Goal: Information Seeking & Learning: Understand process/instructions

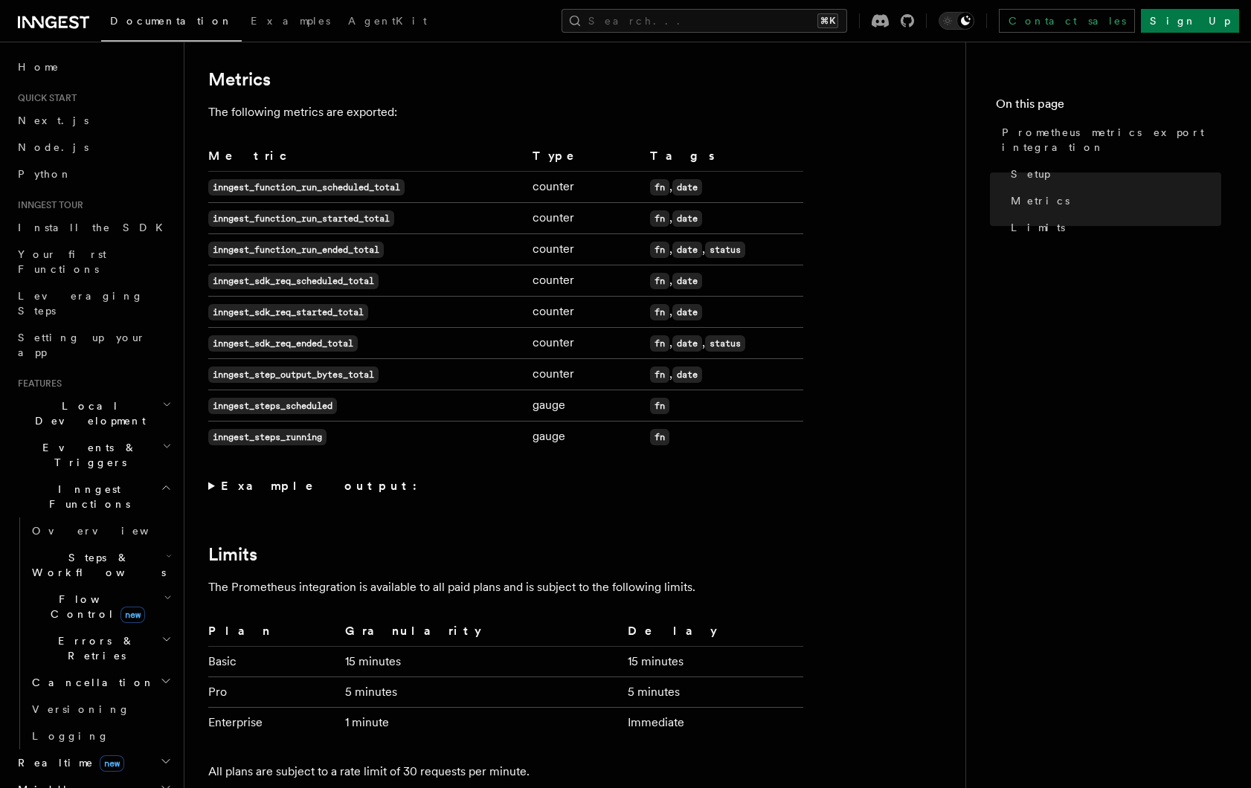
scroll to position [855, 0]
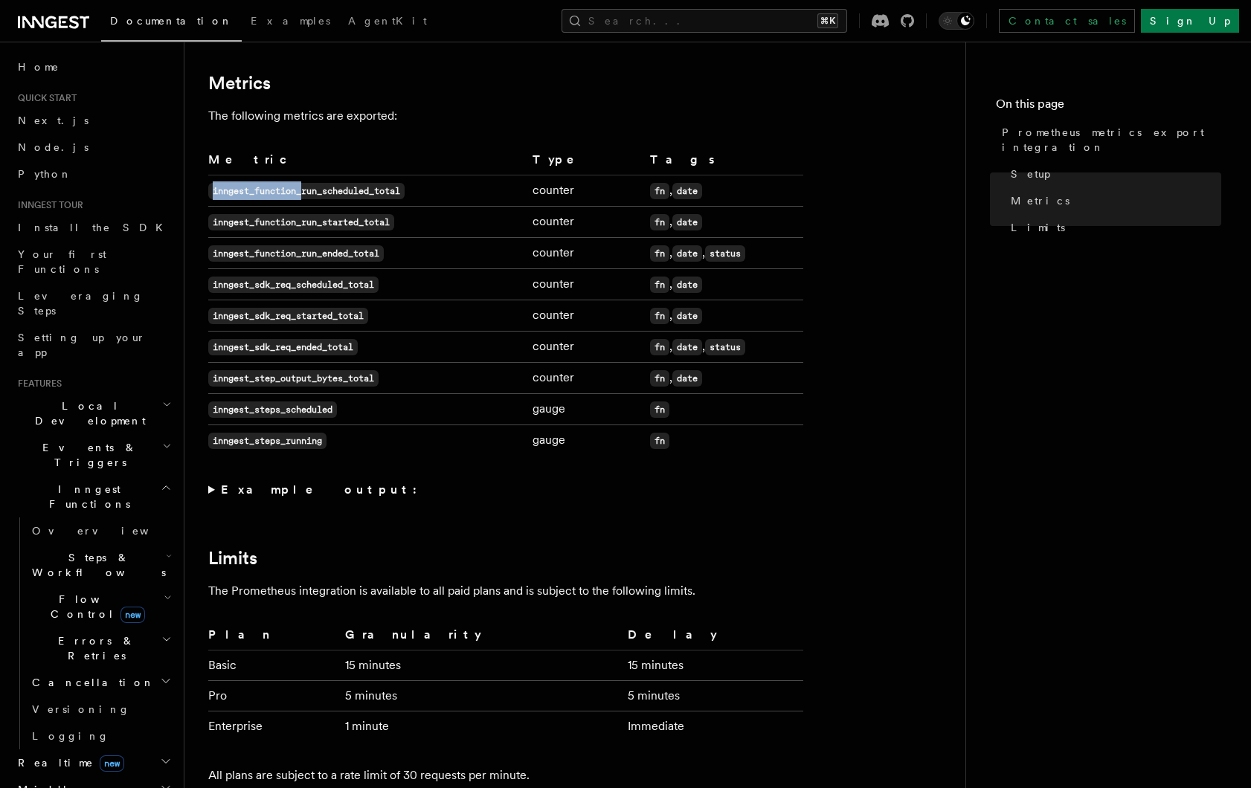
drag, startPoint x: 228, startPoint y: 190, endPoint x: 303, endPoint y: 195, distance: 74.5
click at [303, 195] on code "inngest_function_run_scheduled_total" at bounding box center [306, 191] width 196 height 16
copy code "inngest_function_"
drag, startPoint x: 212, startPoint y: 286, endPoint x: 278, endPoint y: 286, distance: 66.2
click at [278, 286] on code "inngest_sdk_req_scheduled_total" at bounding box center [293, 285] width 170 height 16
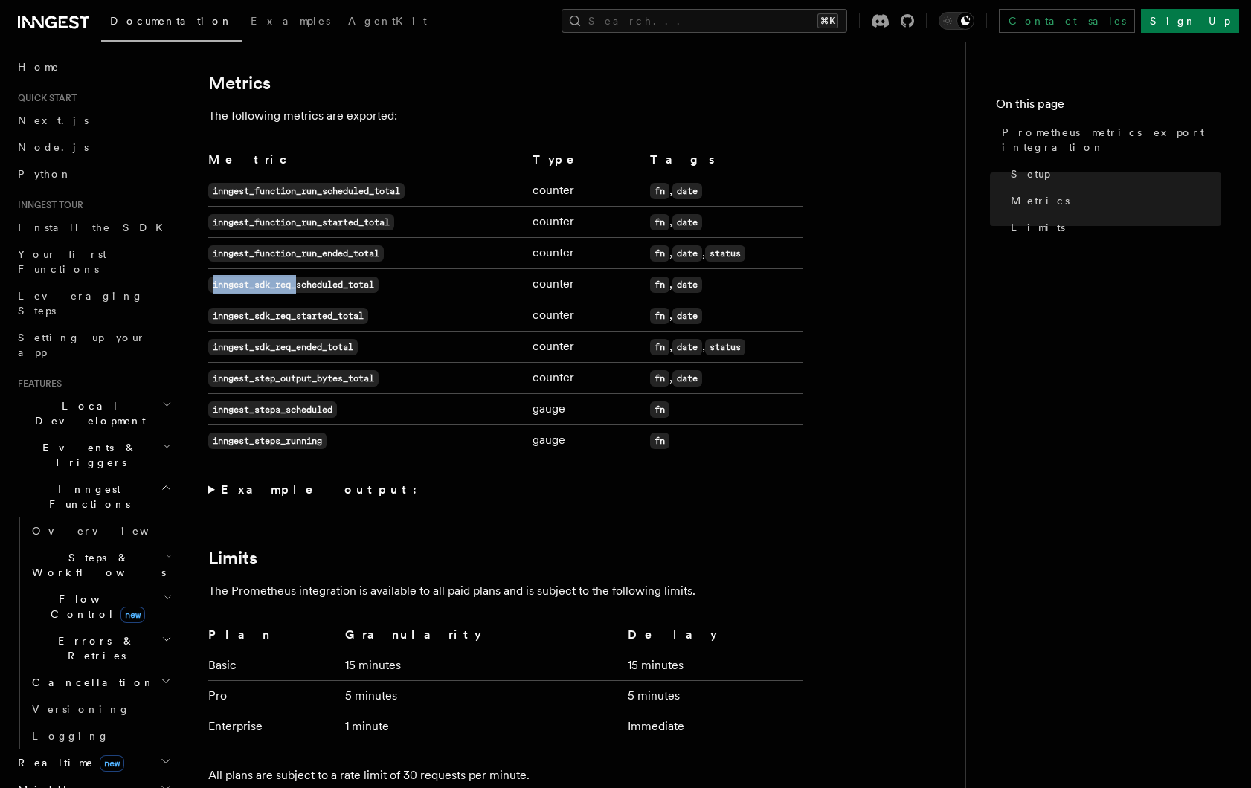
drag, startPoint x: 299, startPoint y: 286, endPoint x: 215, endPoint y: 281, distance: 84.1
click at [215, 281] on code "inngest_sdk_req_scheduled_total" at bounding box center [293, 285] width 170 height 16
copy code "inngest_sdk_req_"
click at [243, 409] on code "inngest_steps_scheduled" at bounding box center [272, 410] width 129 height 16
drag, startPoint x: 213, startPoint y: 379, endPoint x: 280, endPoint y: 379, distance: 67.7
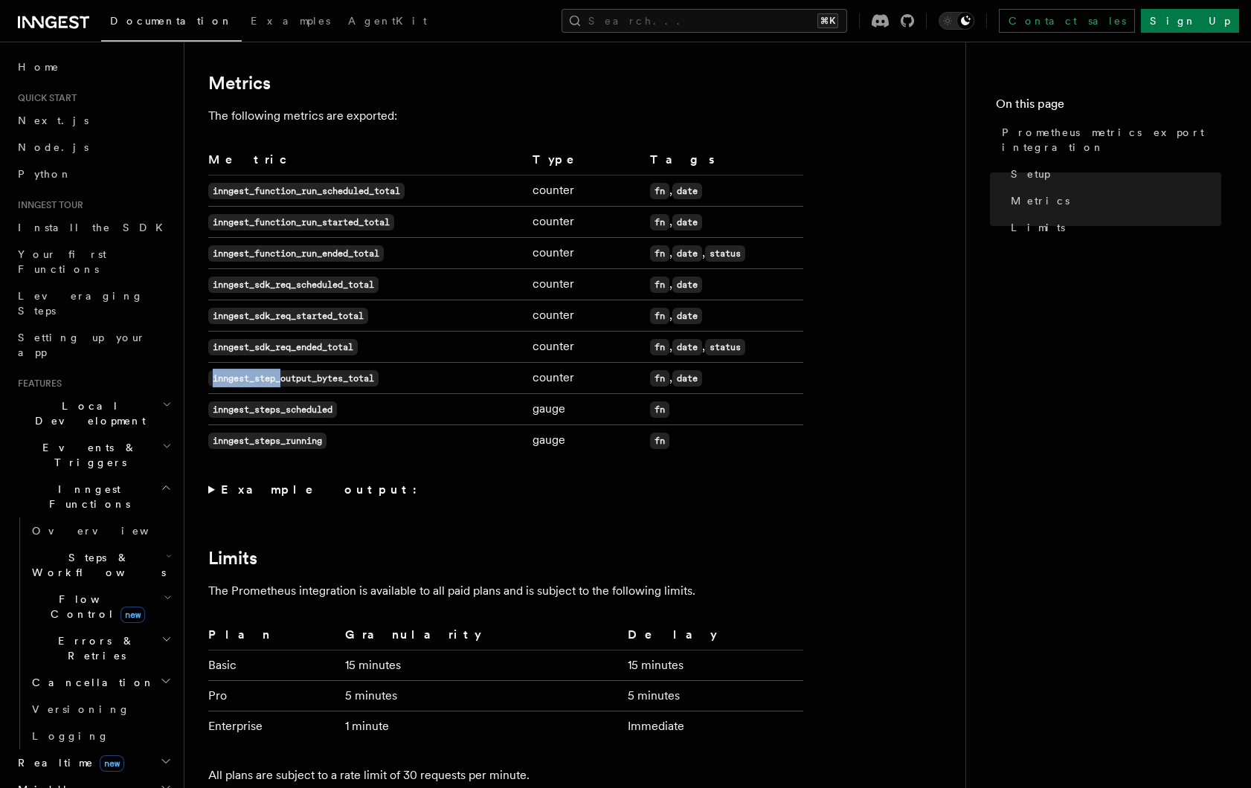
click at [280, 379] on code "inngest_step_output_bytes_total" at bounding box center [293, 378] width 170 height 16
copy code "inngest_step_"
drag, startPoint x: 301, startPoint y: 414, endPoint x: 250, endPoint y: 404, distance: 52.3
click at [301, 415] on code "inngest_steps_scheduled" at bounding box center [272, 410] width 129 height 16
drag, startPoint x: 210, startPoint y: 379, endPoint x: 304, endPoint y: 407, distance: 97.9
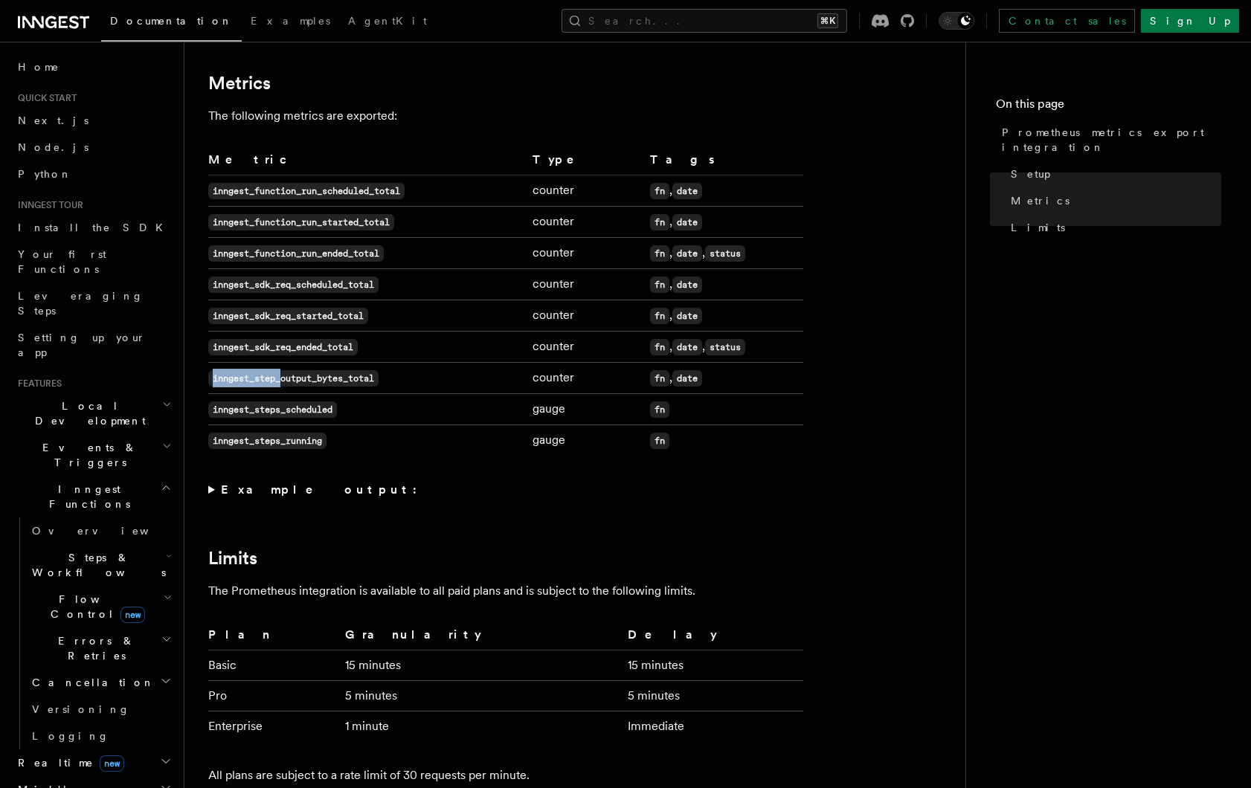
click at [279, 384] on code "inngest_step_output_bytes_total" at bounding box center [293, 378] width 170 height 16
copy code "inngest_step"
